Goal: Find specific page/section: Find specific page/section

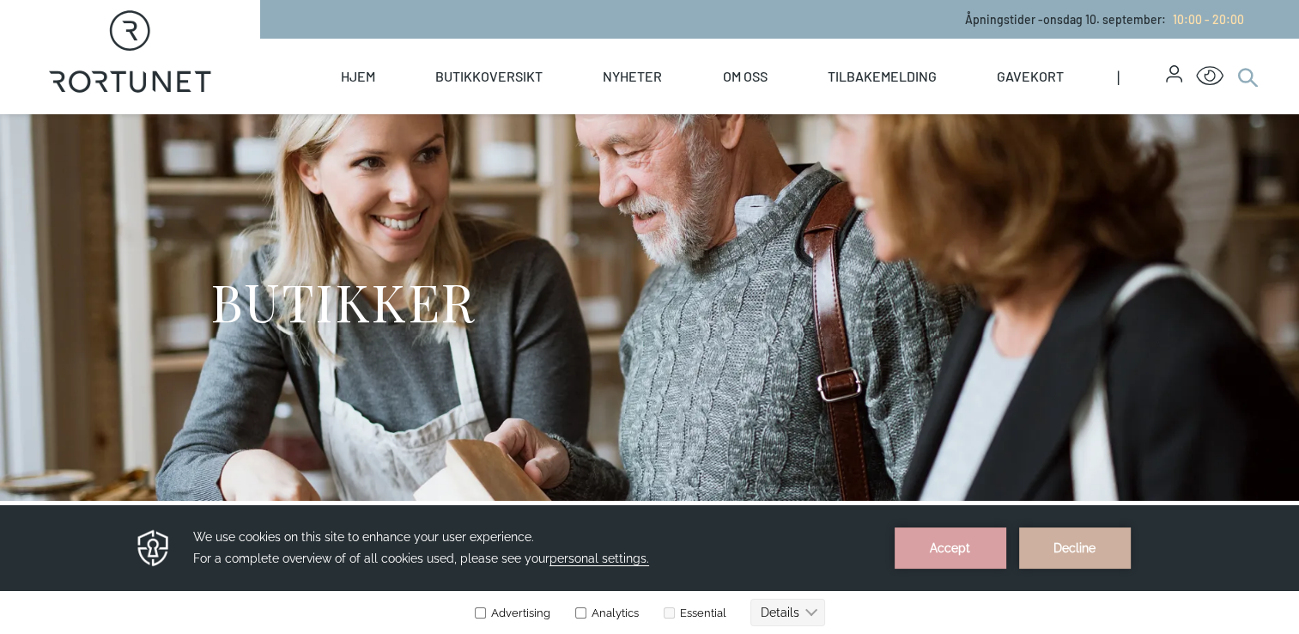
click at [1254, 77] on icon at bounding box center [1247, 76] width 21 height 21
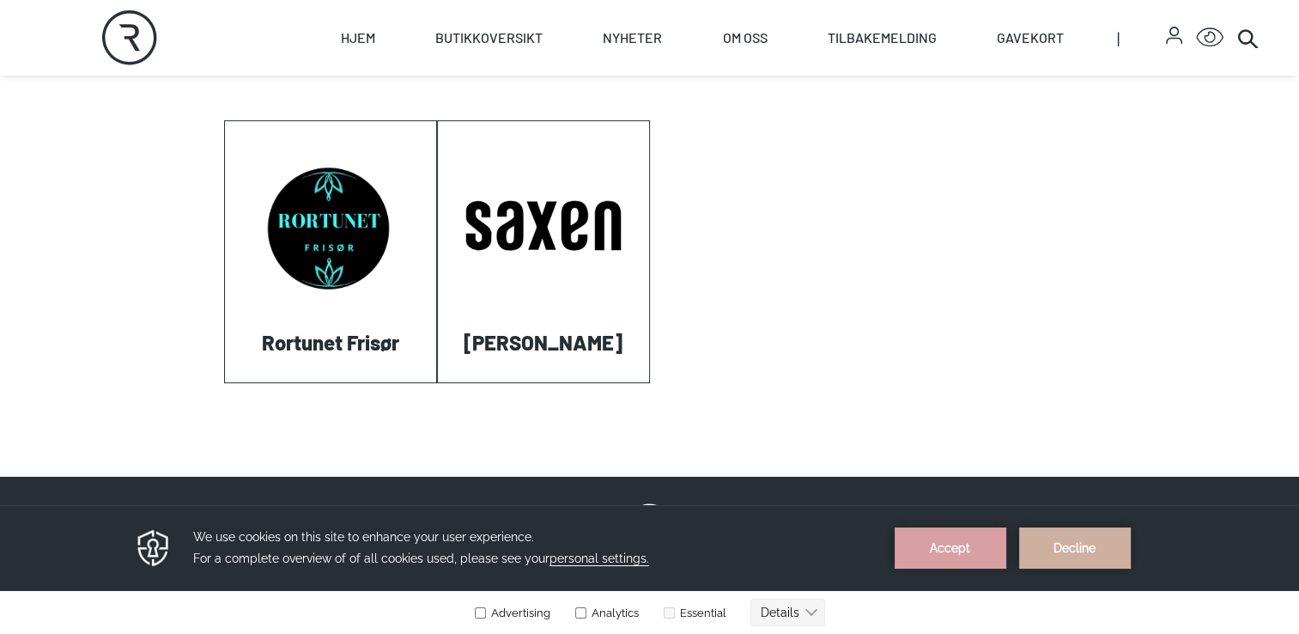
scroll to position [723, 0]
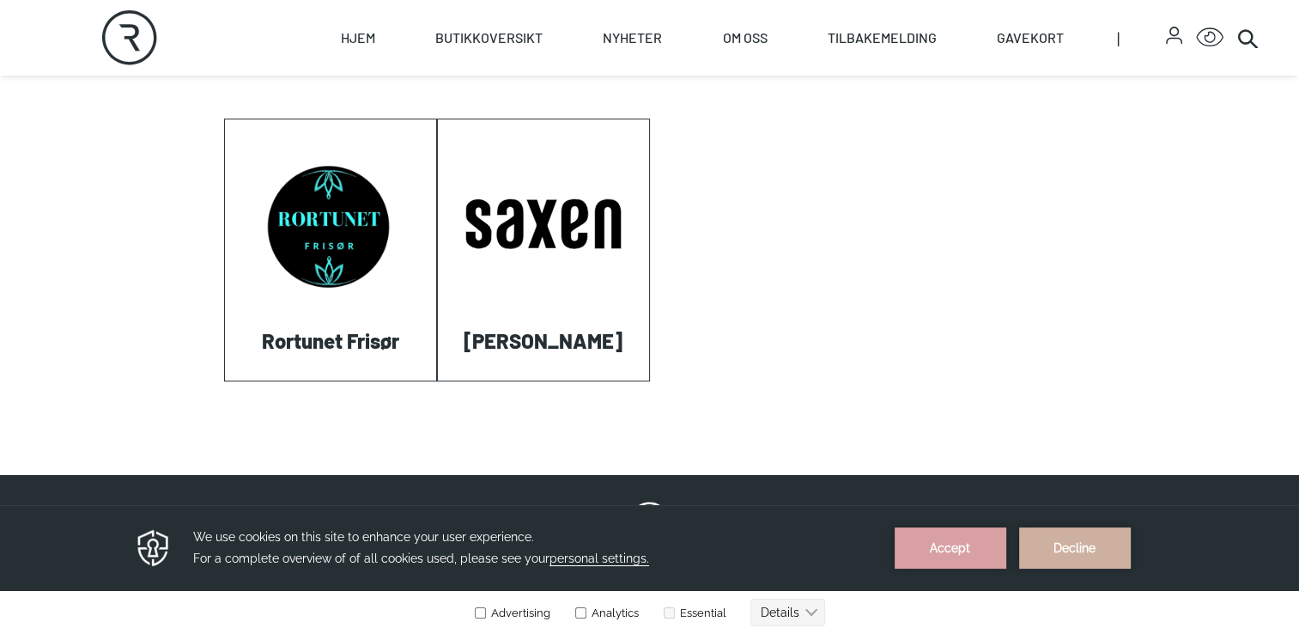
click at [225, 380] on link "Visit: Rortunet Frisør" at bounding box center [225, 380] width 0 height 0
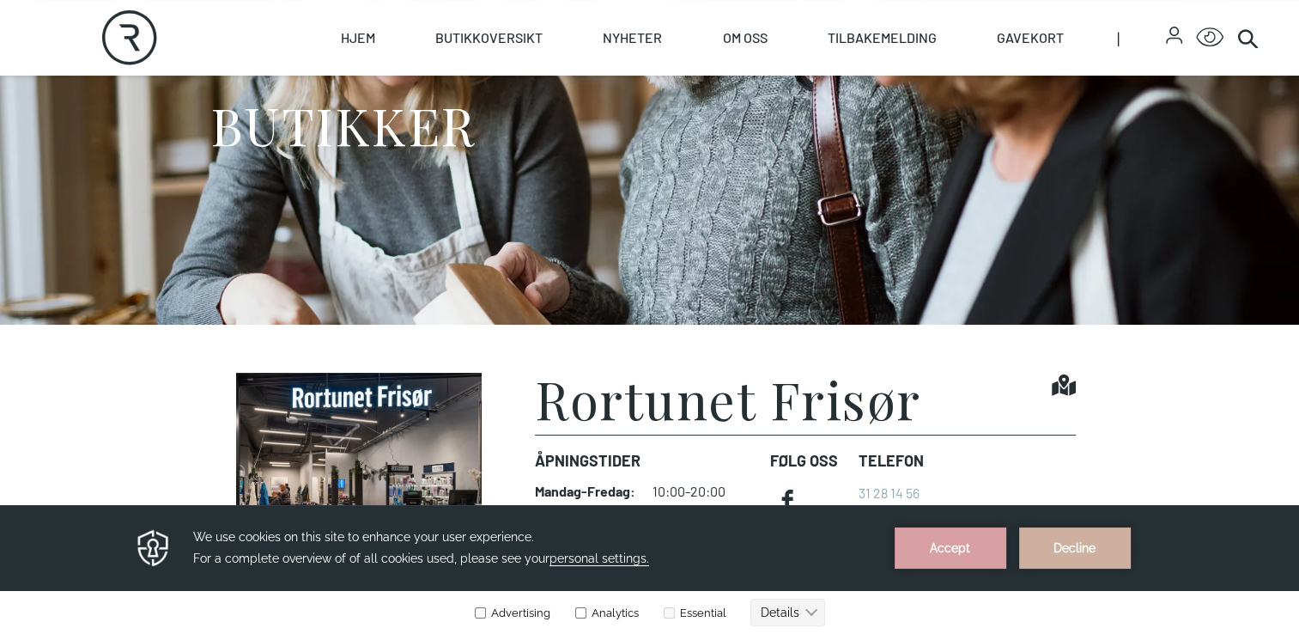
scroll to position [179, 0]
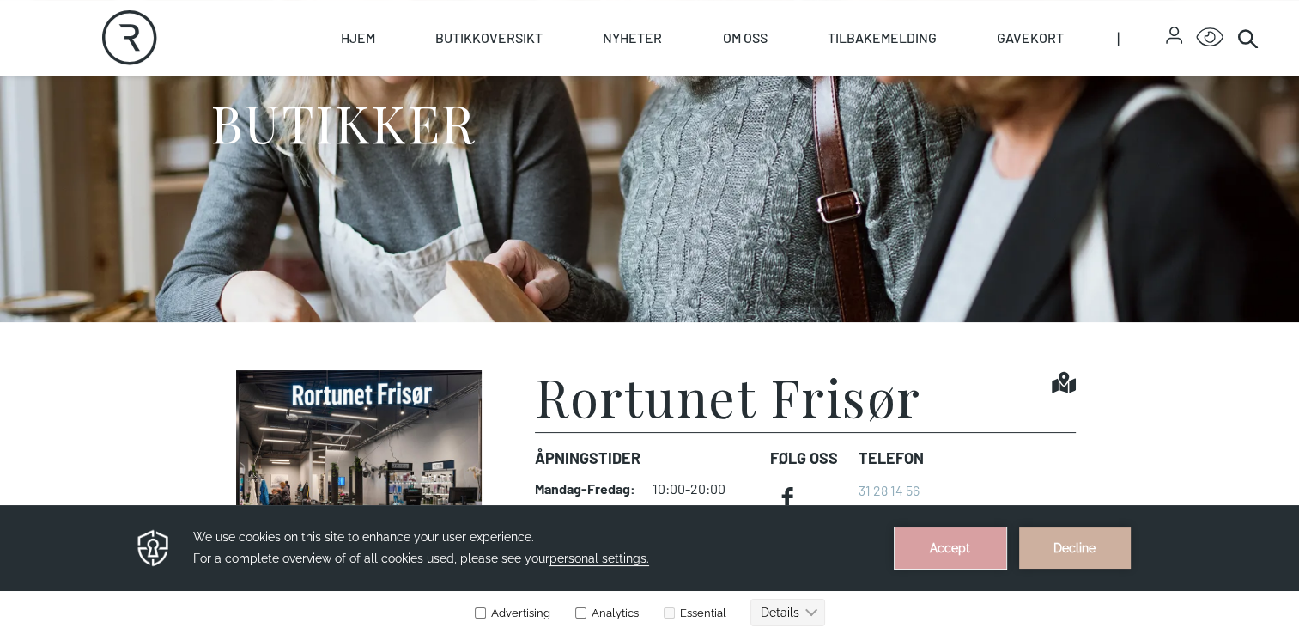
click at [959, 551] on button "Accept" at bounding box center [951, 547] width 112 height 41
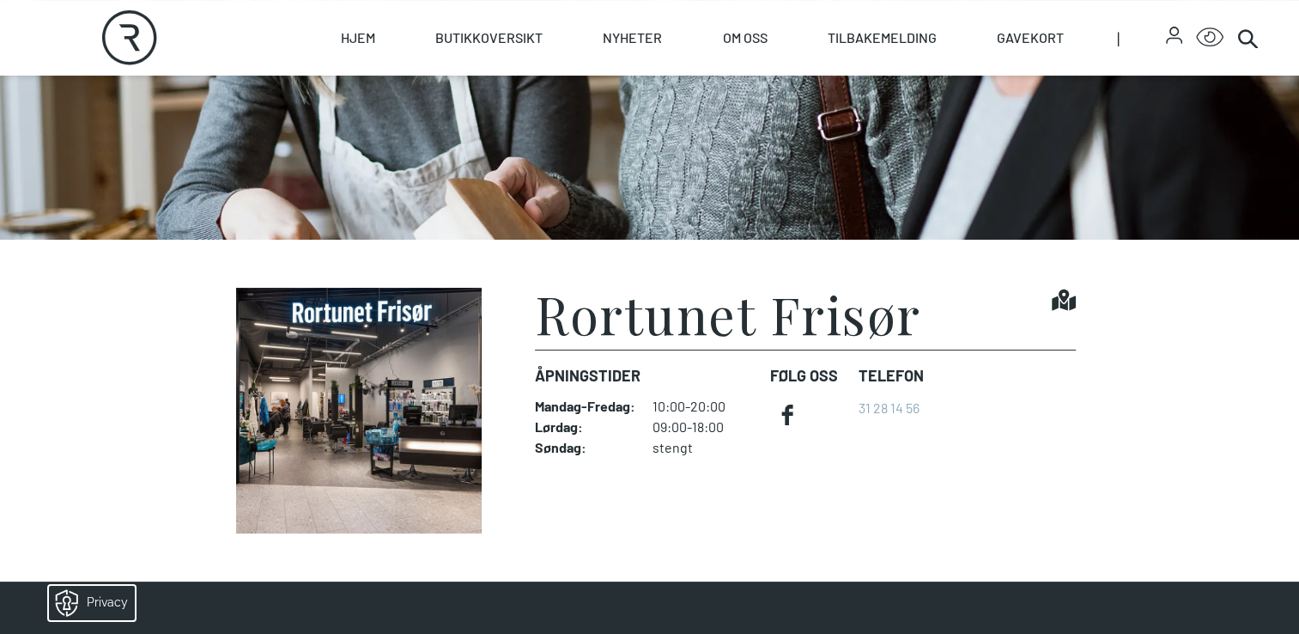
scroll to position [266, 0]
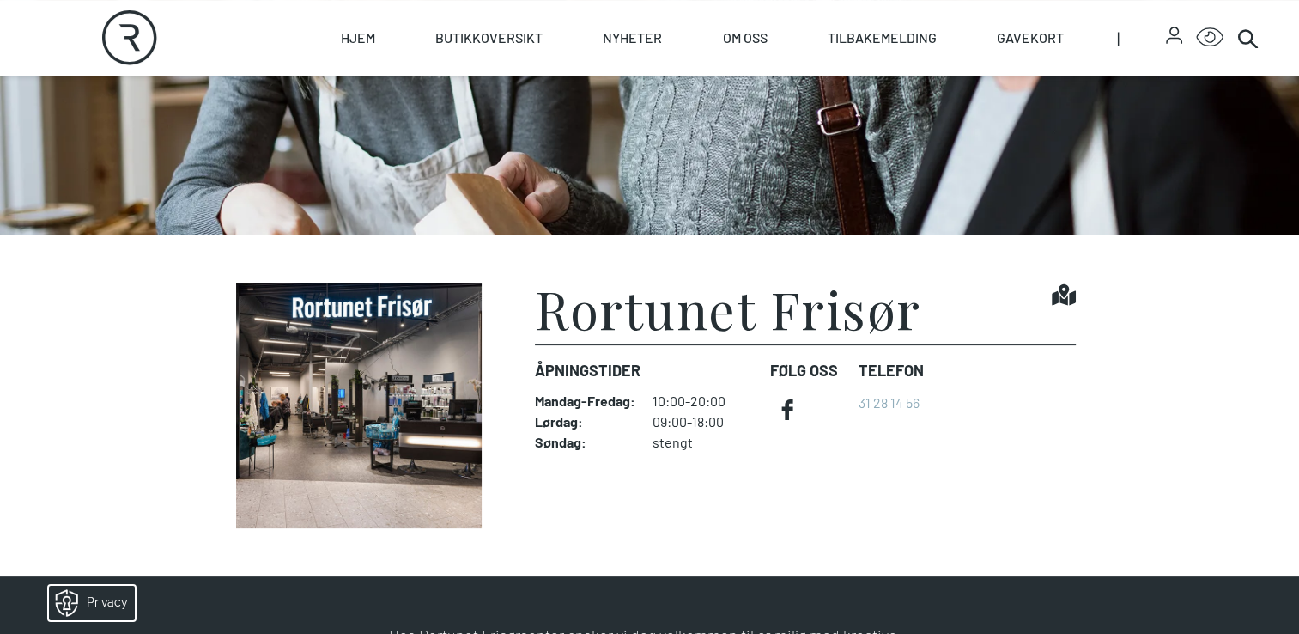
click at [679, 334] on h1 "Rortunet Frisør" at bounding box center [728, 309] width 386 height 52
click at [678, 334] on h1 "Rortunet Frisør" at bounding box center [728, 309] width 386 height 52
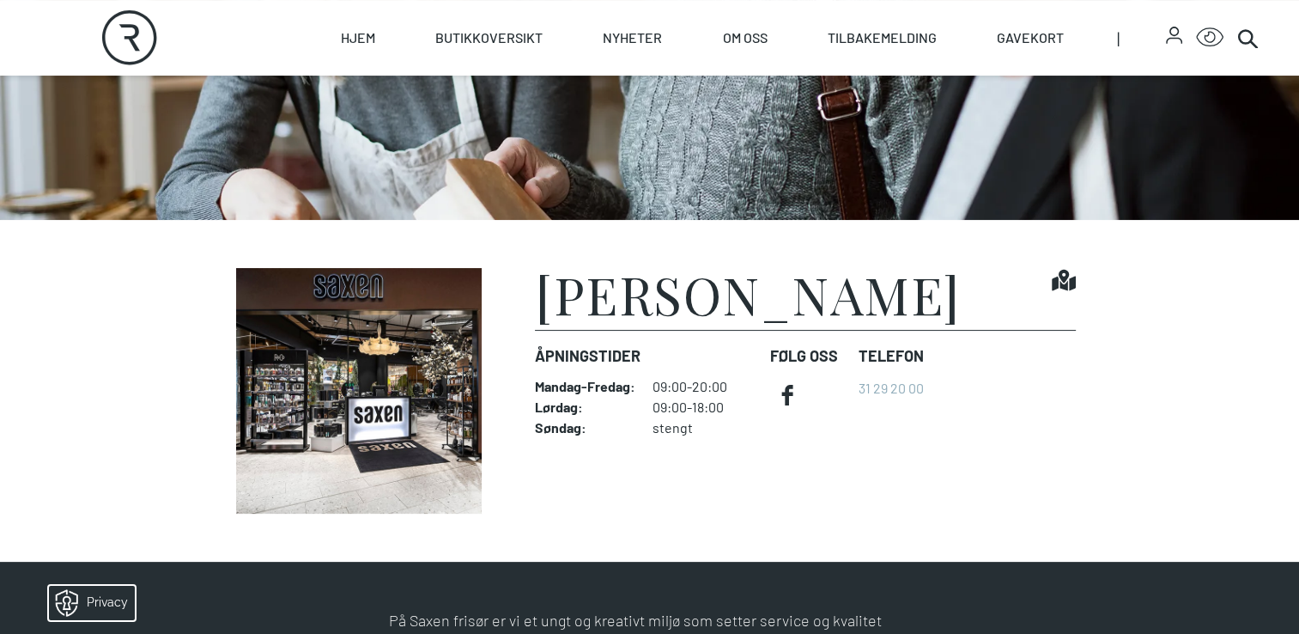
scroll to position [835, 0]
